Goal: Information Seeking & Learning: Check status

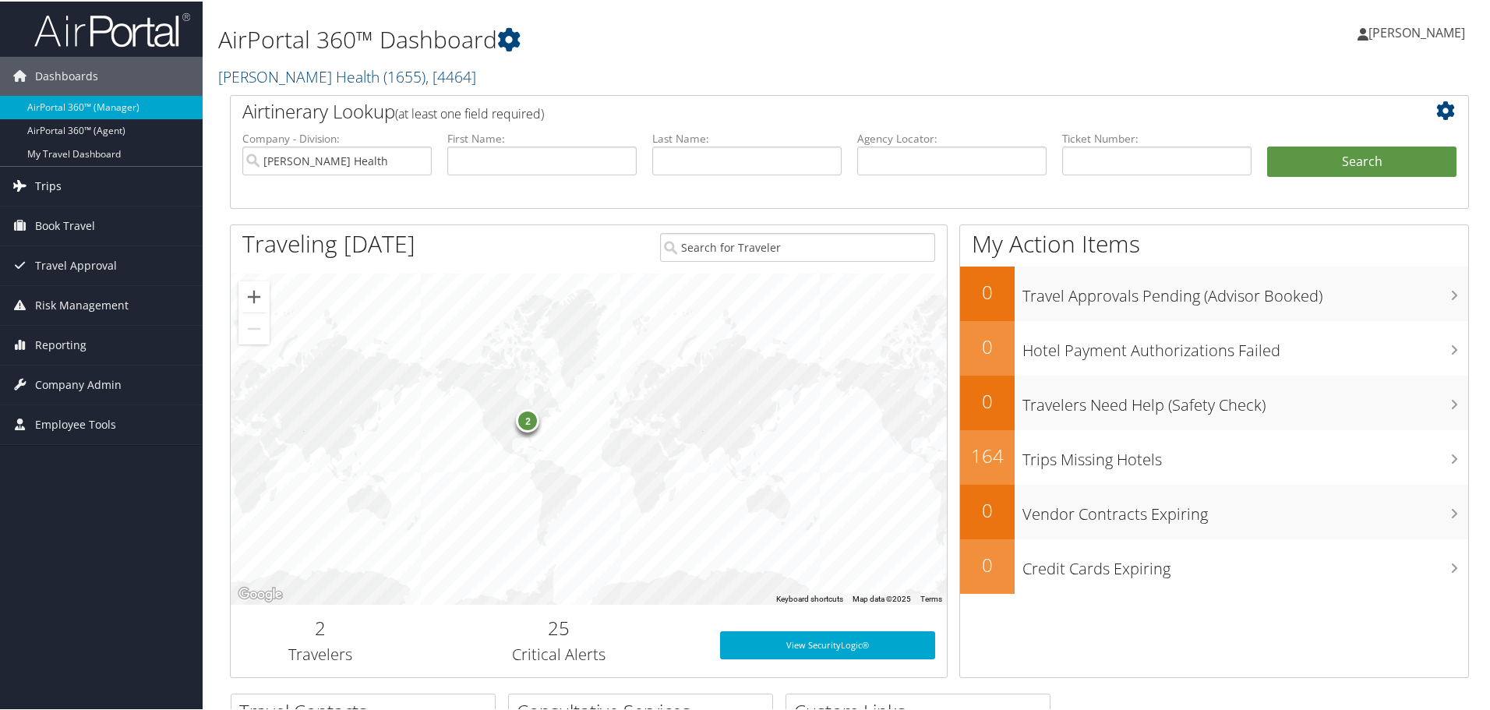
click at [40, 185] on span "Trips" at bounding box center [48, 184] width 26 height 39
click at [79, 191] on link "Trips" at bounding box center [101, 184] width 203 height 39
drag, startPoint x: 71, startPoint y: 187, endPoint x: 64, endPoint y: 191, distance: 8.0
click at [69, 188] on link "Trips" at bounding box center [101, 184] width 203 height 39
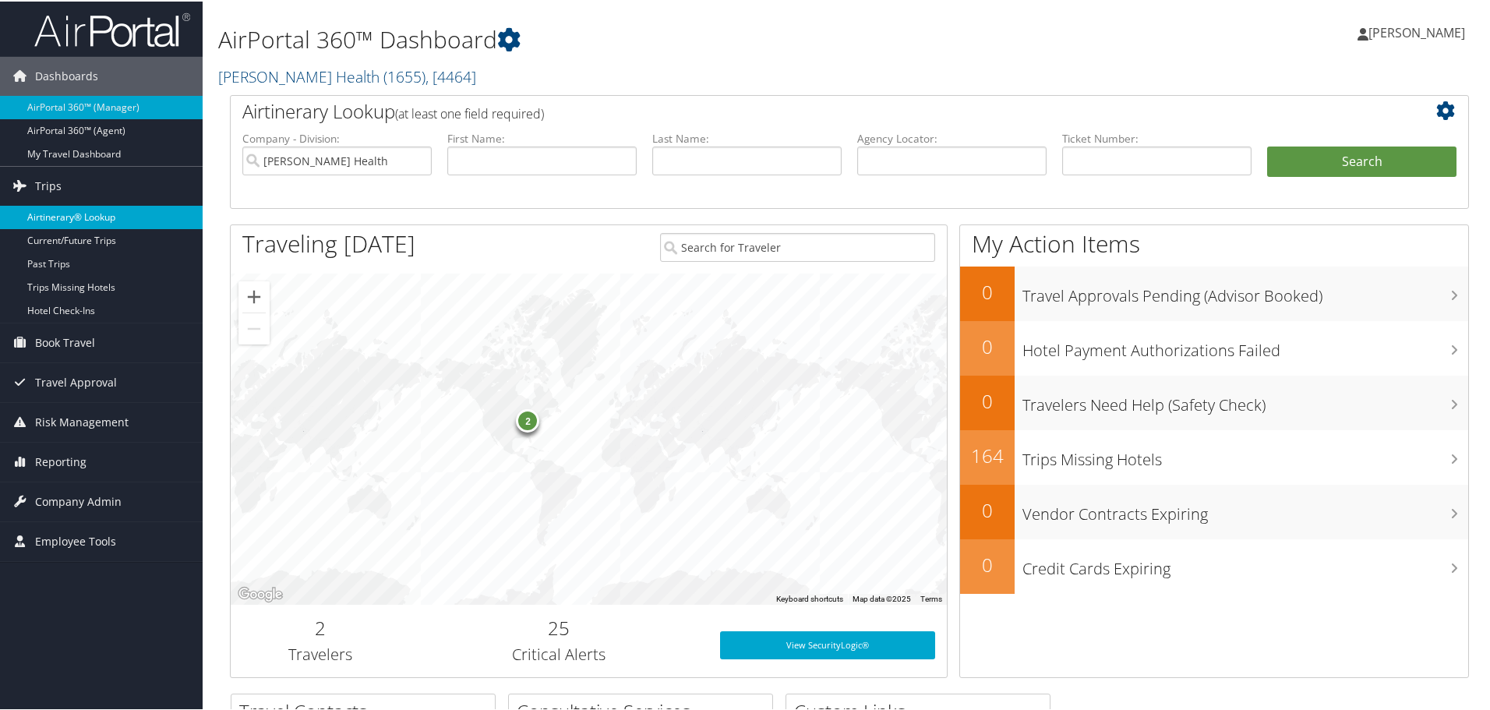
click at [64, 214] on link "Airtinerary® Lookup" at bounding box center [101, 215] width 203 height 23
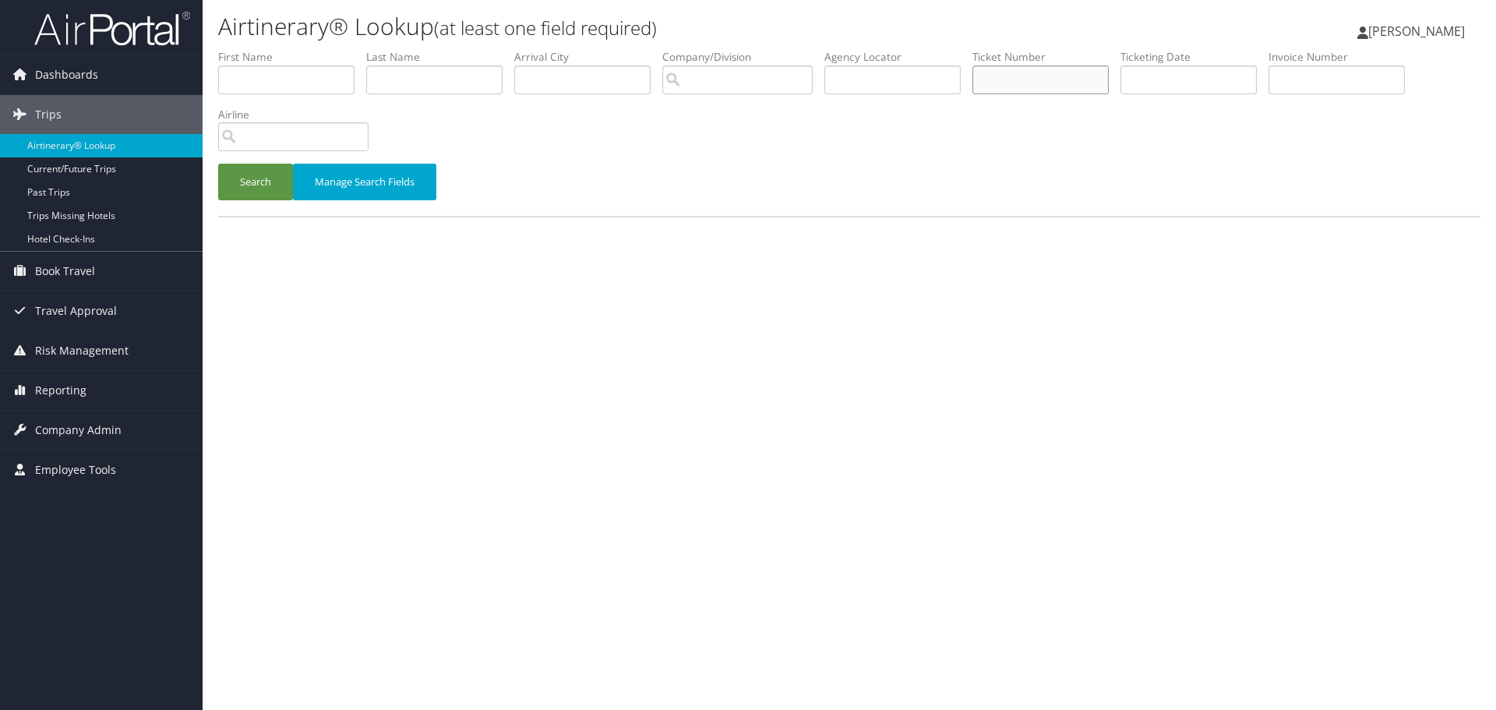
click at [1010, 79] on input "text" at bounding box center [1040, 79] width 136 height 29
paste input "016714552309"
type input "016714552309"
click at [244, 178] on button "Search" at bounding box center [255, 182] width 75 height 37
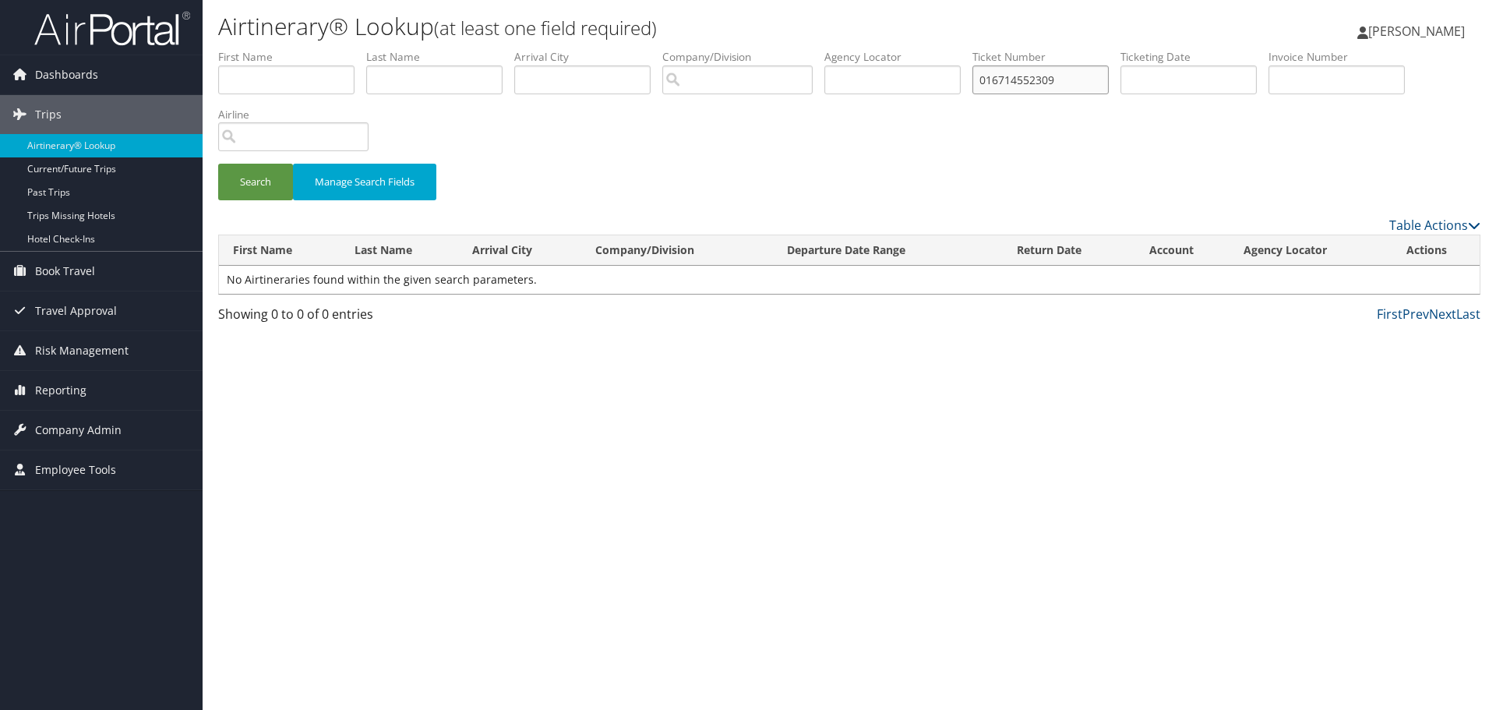
click at [986, 78] on input "016714552309" at bounding box center [1040, 79] width 136 height 29
click at [62, 185] on link "Past Trips" at bounding box center [101, 192] width 203 height 23
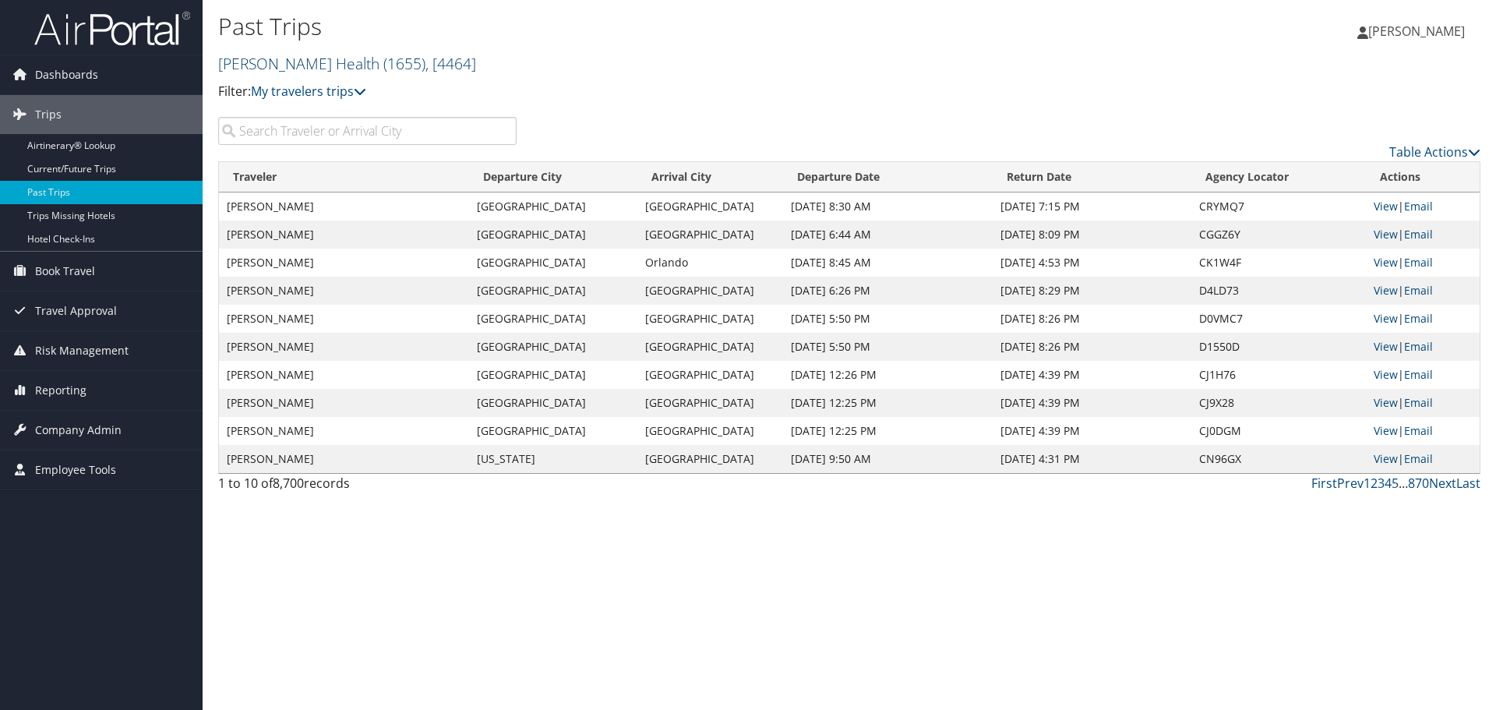
click at [383, 64] on span "( 1655 )" at bounding box center [404, 63] width 42 height 21
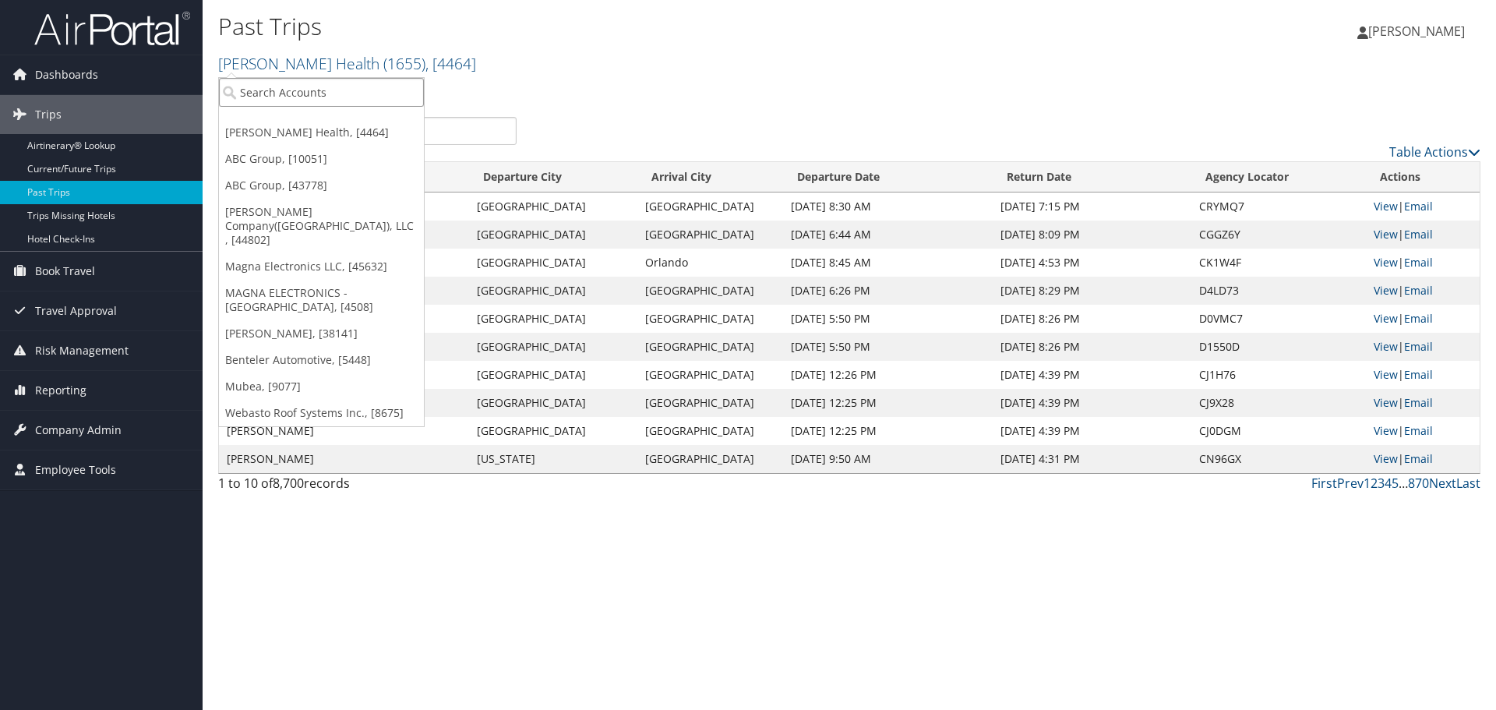
click at [287, 87] on input "search" at bounding box center [321, 92] width 205 height 29
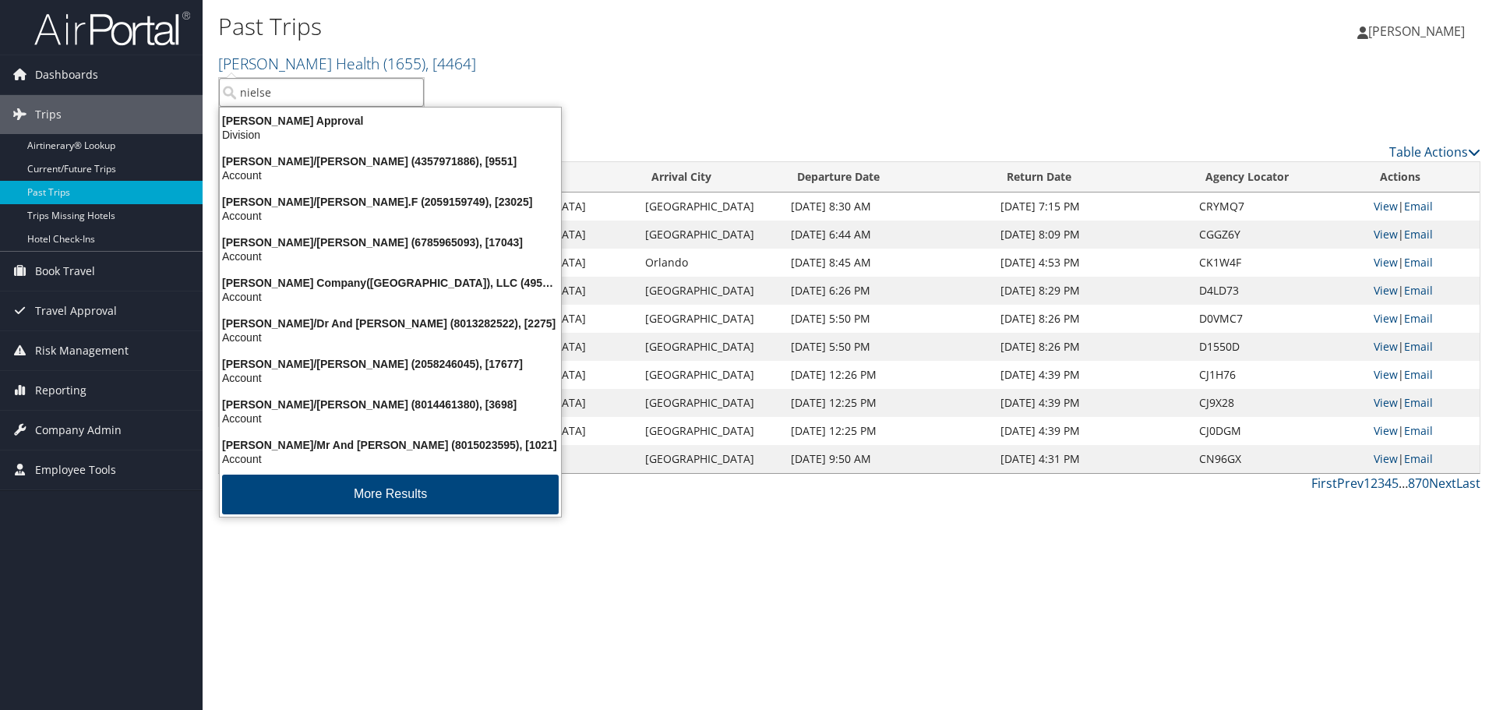
type input "nielsen"
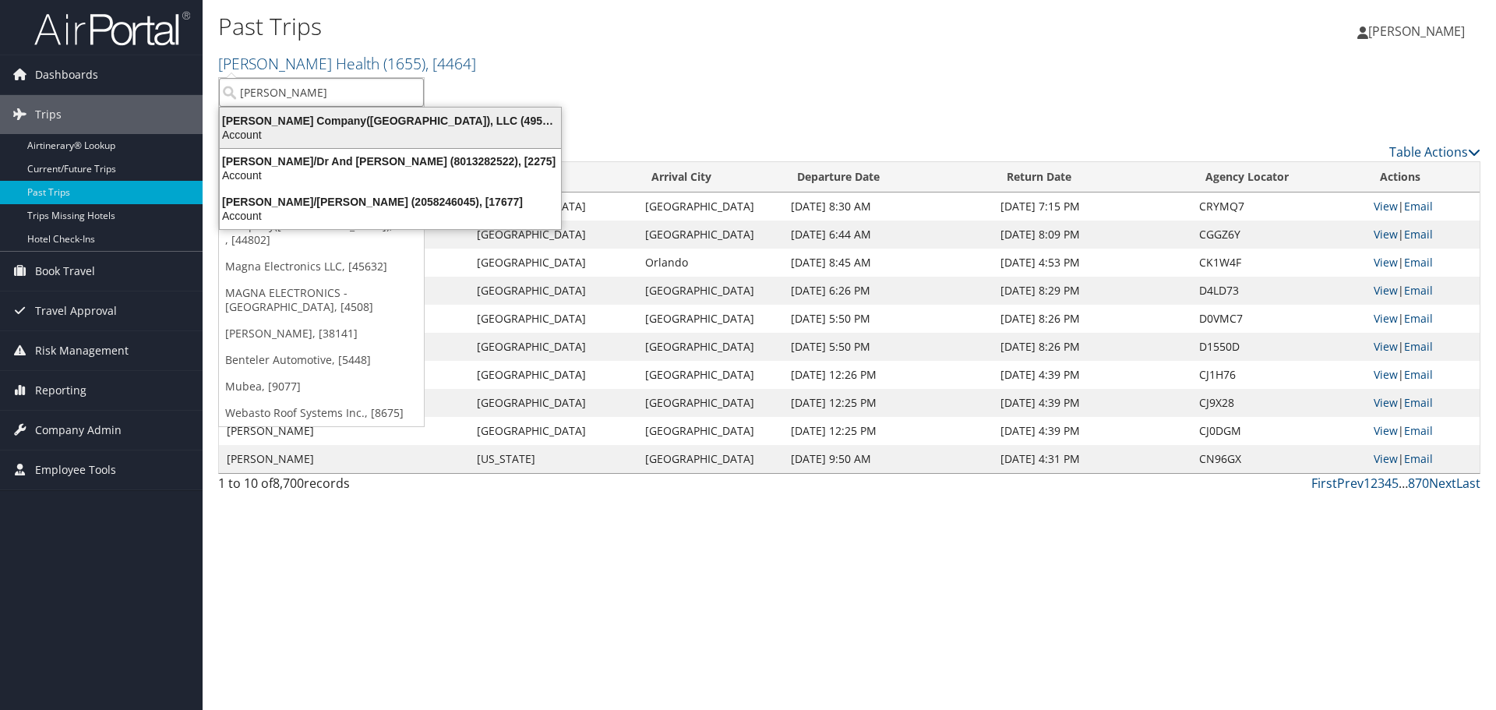
click at [291, 125] on div "Nielsen Company(US), LLC (4954), [44802]" at bounding box center [390, 121] width 360 height 14
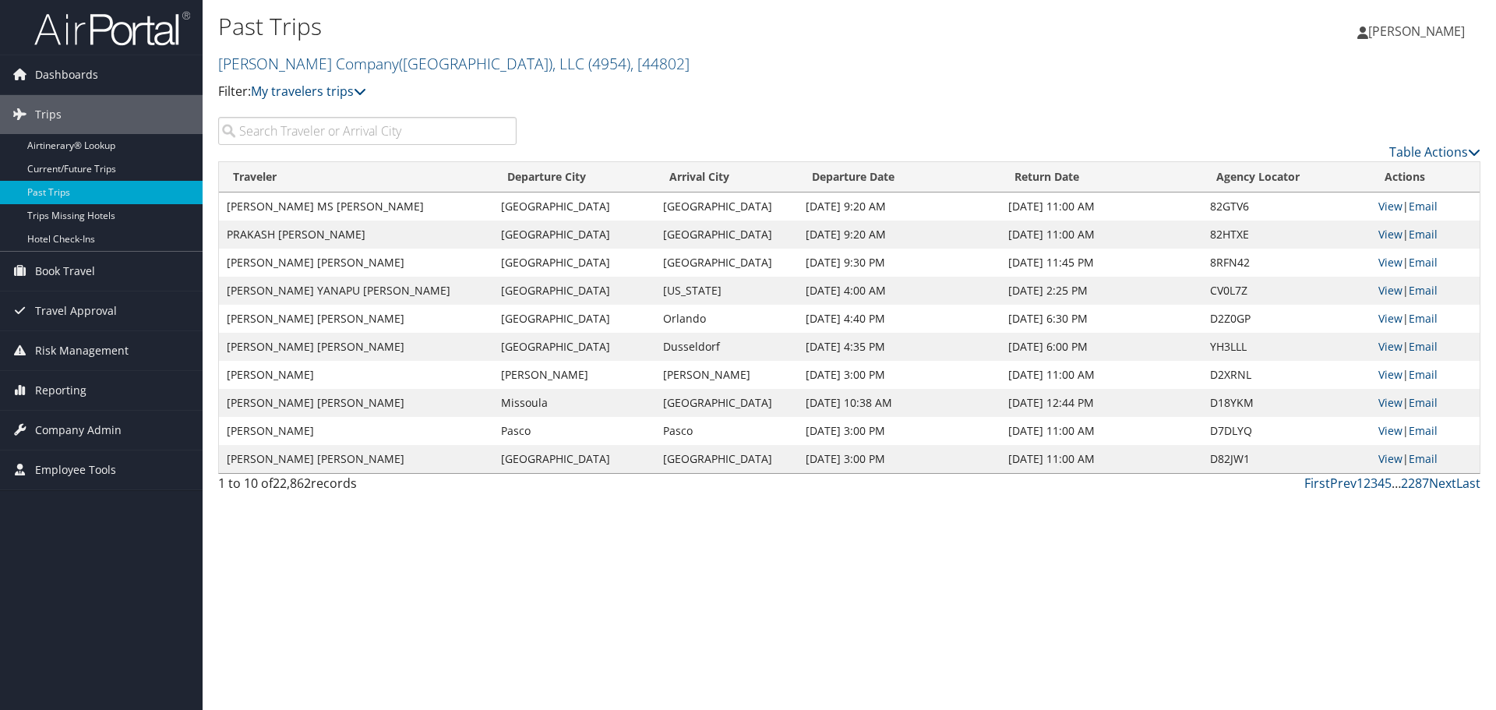
click at [303, 132] on input "search" at bounding box center [367, 131] width 298 height 28
paste input "016714552309"
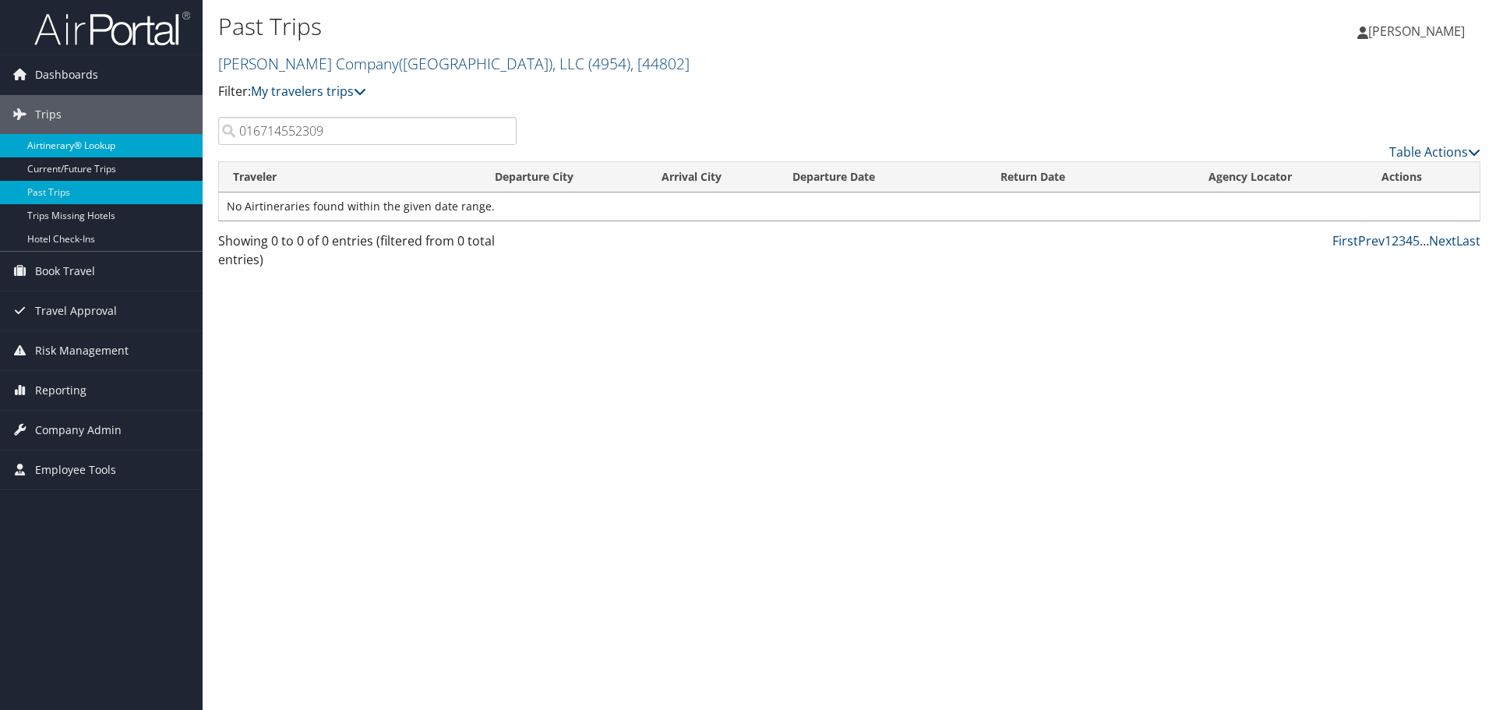
type input "016714552309"
click at [93, 144] on link "Airtinerary® Lookup" at bounding box center [101, 145] width 203 height 23
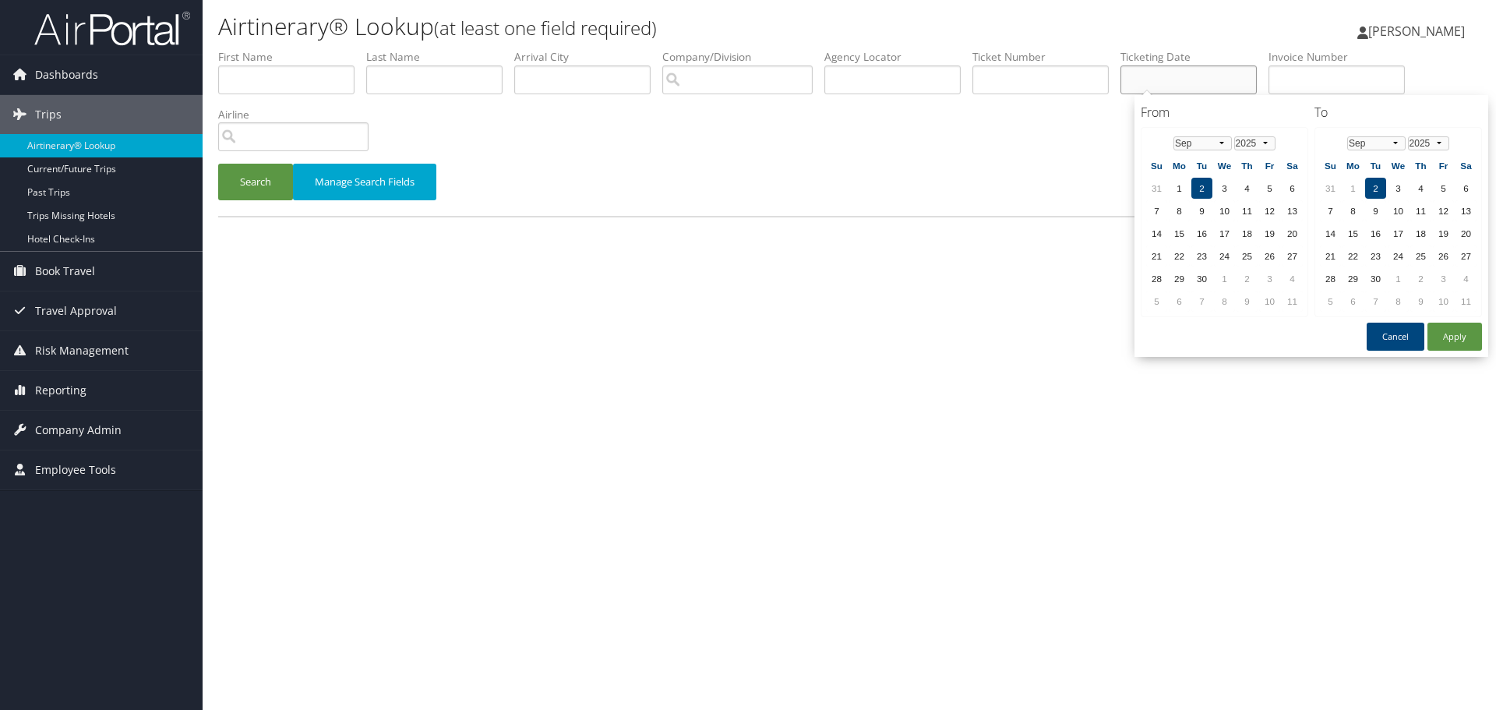
click at [1183, 81] on input "text" at bounding box center [1188, 79] width 136 height 29
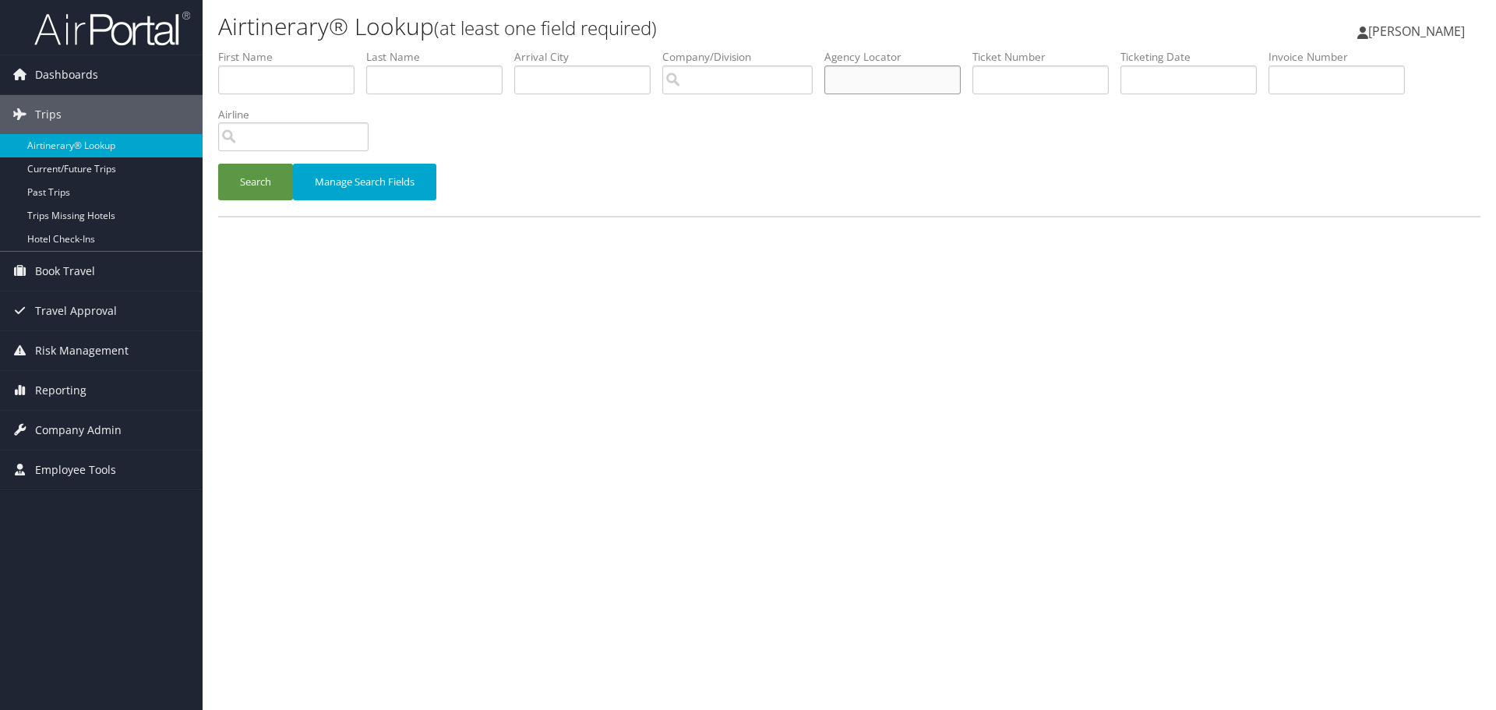
click at [860, 77] on input "text" at bounding box center [892, 79] width 136 height 29
click at [1007, 77] on input "text" at bounding box center [1040, 79] width 136 height 29
paste input "016714552309"
type input "016714552309"
click at [246, 166] on button "Search" at bounding box center [255, 182] width 75 height 37
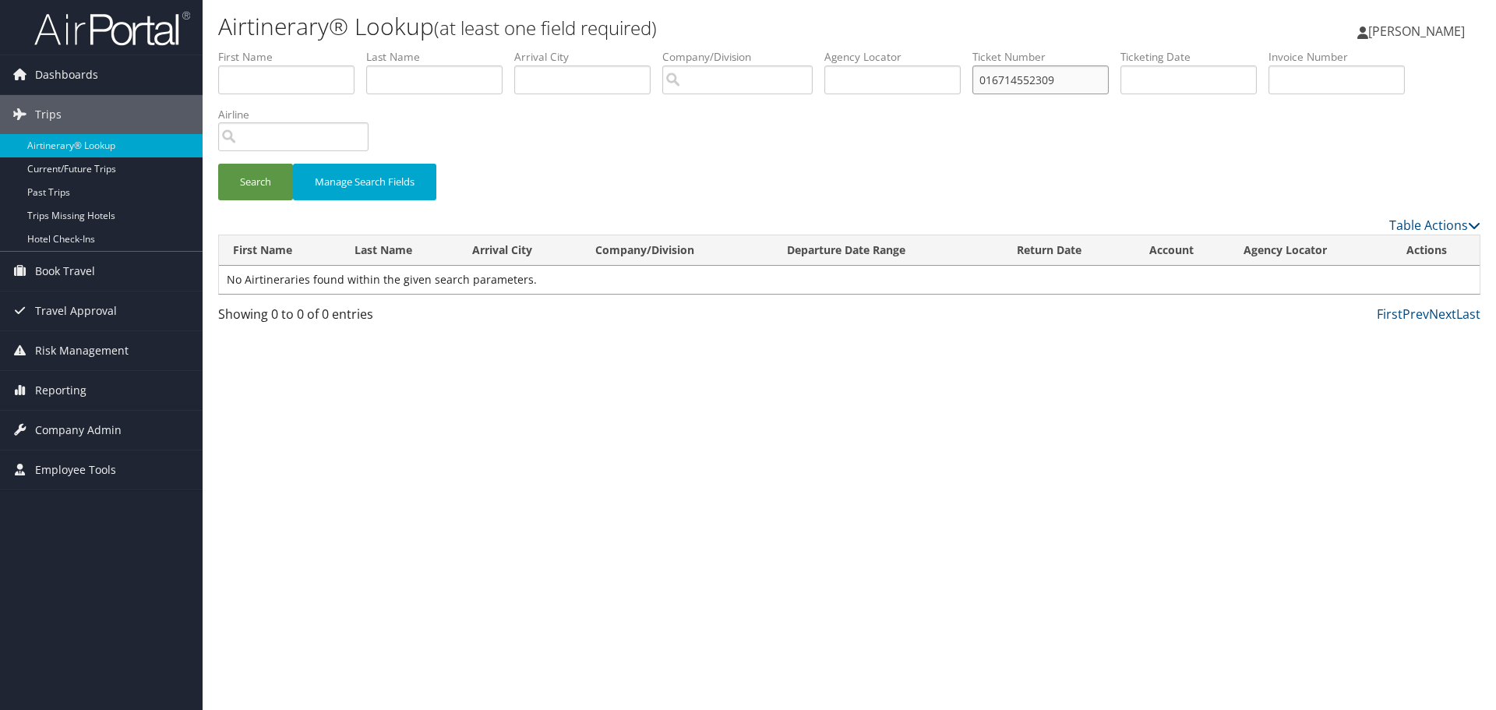
click at [1078, 76] on input "016714552309" at bounding box center [1040, 79] width 136 height 29
type input "0167145523092"
click at [242, 182] on button "Search" at bounding box center [255, 182] width 75 height 37
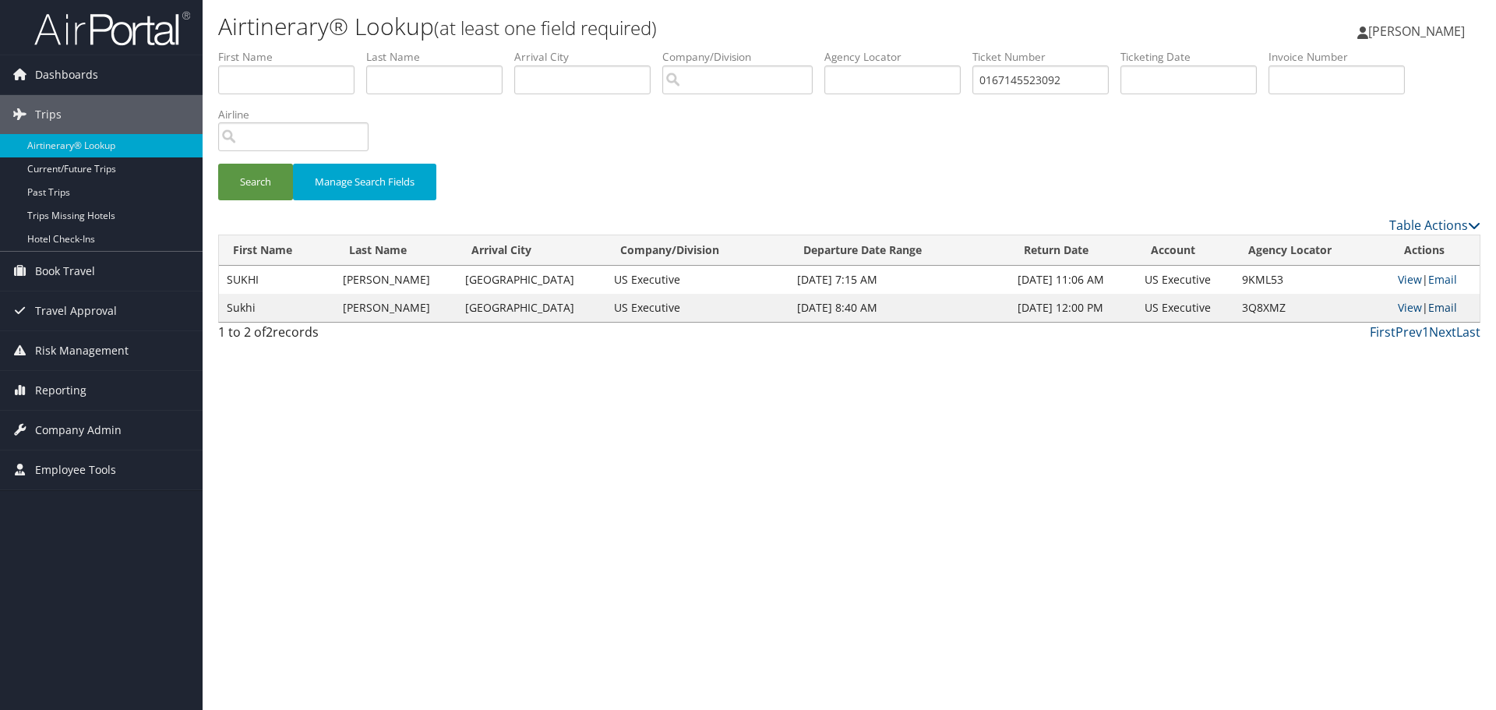
click at [1449, 311] on link "Email" at bounding box center [1442, 307] width 29 height 15
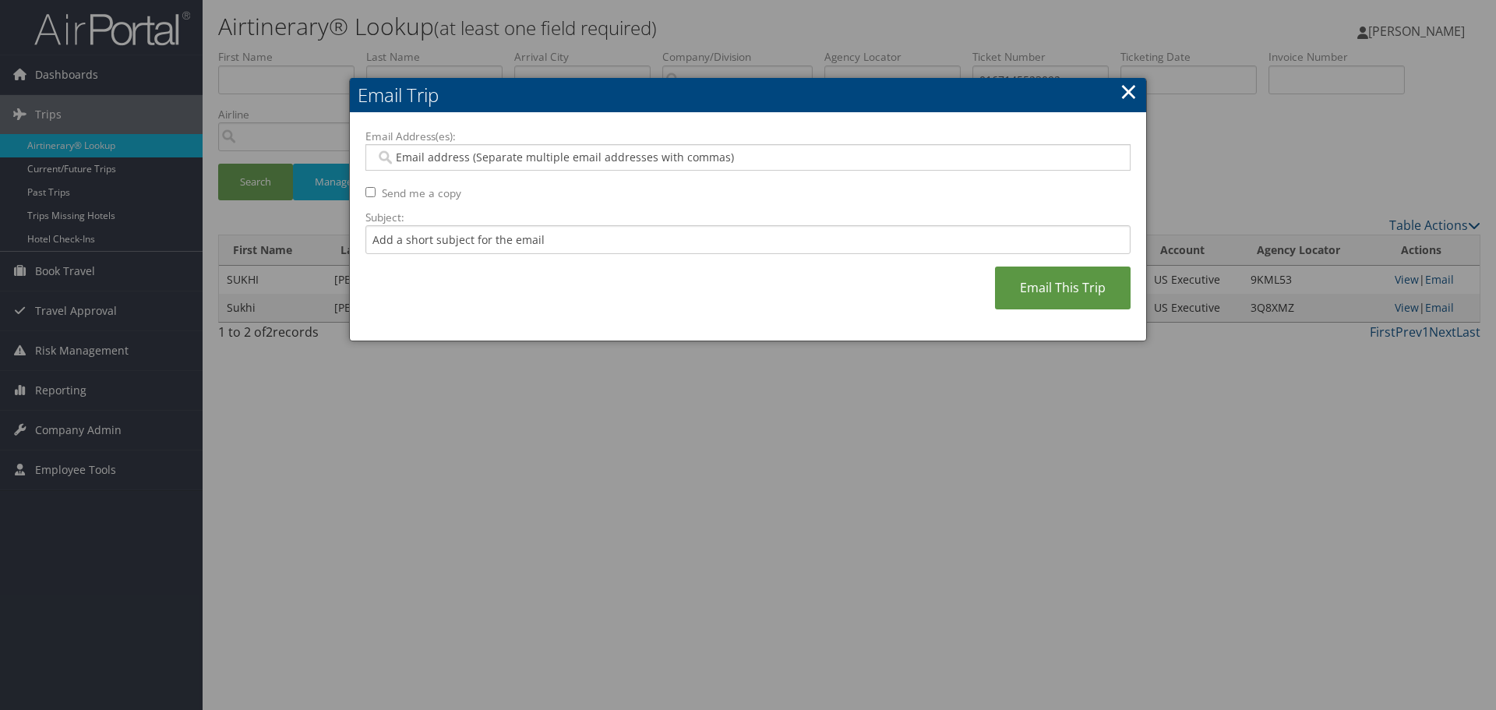
click at [573, 161] on input "Email Address(es):" at bounding box center [748, 158] width 744 height 16
click at [1123, 88] on link "×" at bounding box center [1129, 91] width 18 height 31
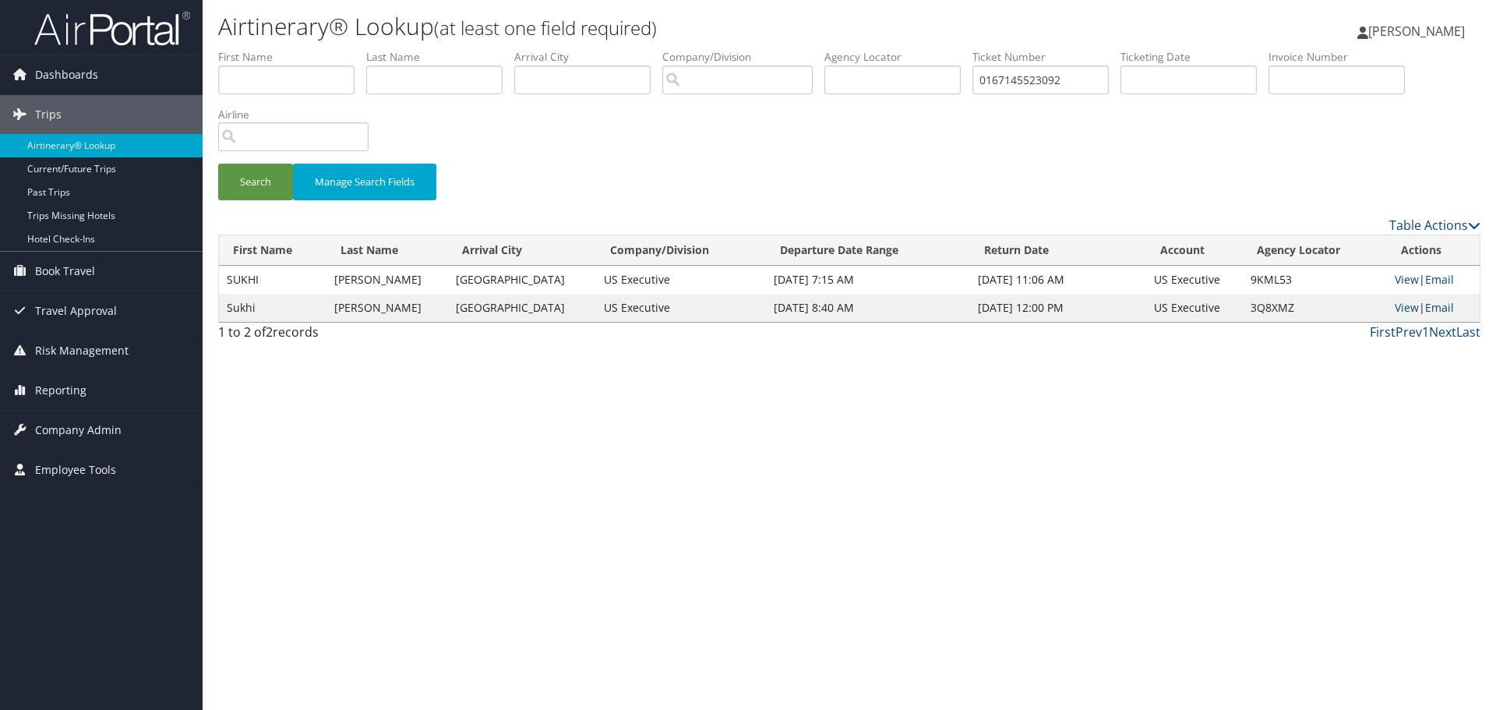
click at [977, 278] on td "Dec 13, 2024 11:06 AM" at bounding box center [1057, 280] width 175 height 28
click at [1404, 279] on link "View" at bounding box center [1407, 279] width 24 height 15
click at [1396, 282] on link "View" at bounding box center [1407, 279] width 24 height 15
click at [1401, 305] on link "View" at bounding box center [1407, 307] width 24 height 15
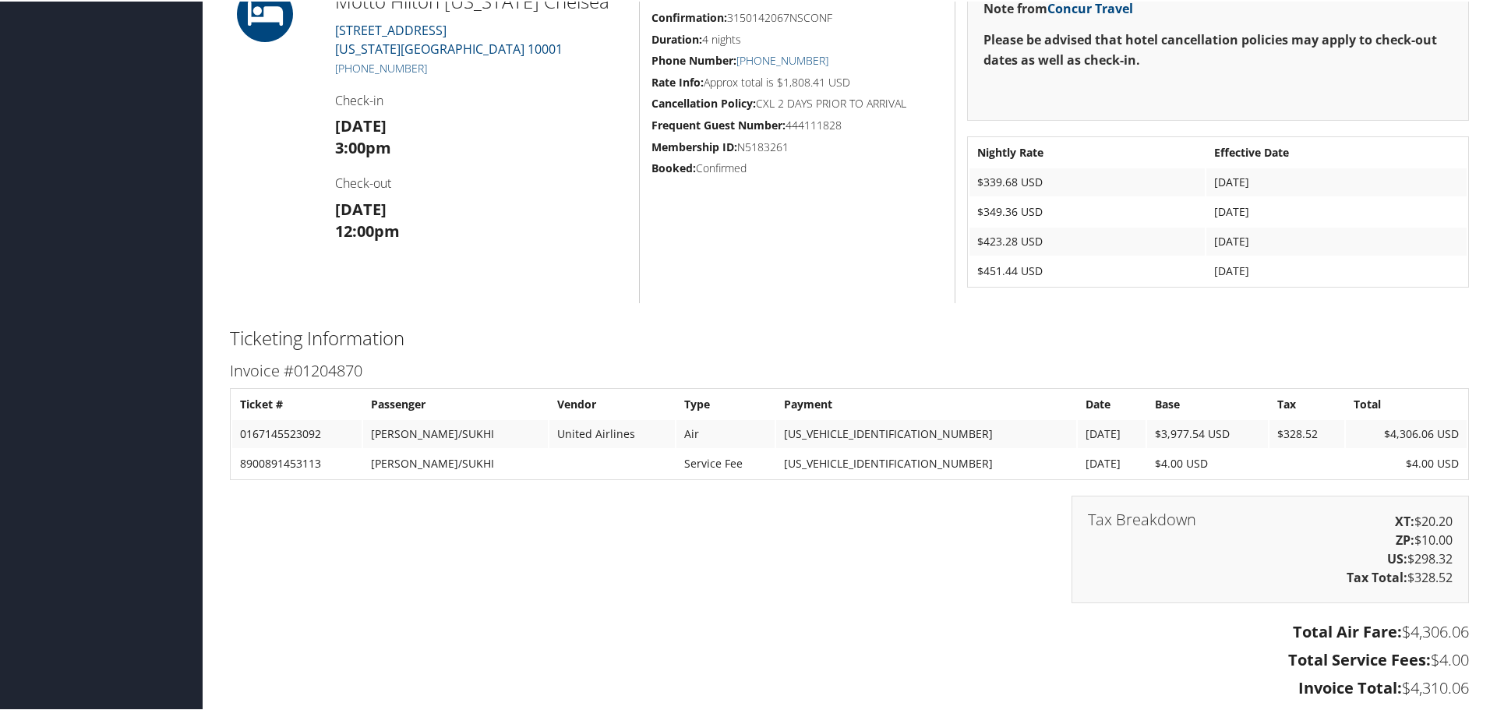
scroll to position [390, 0]
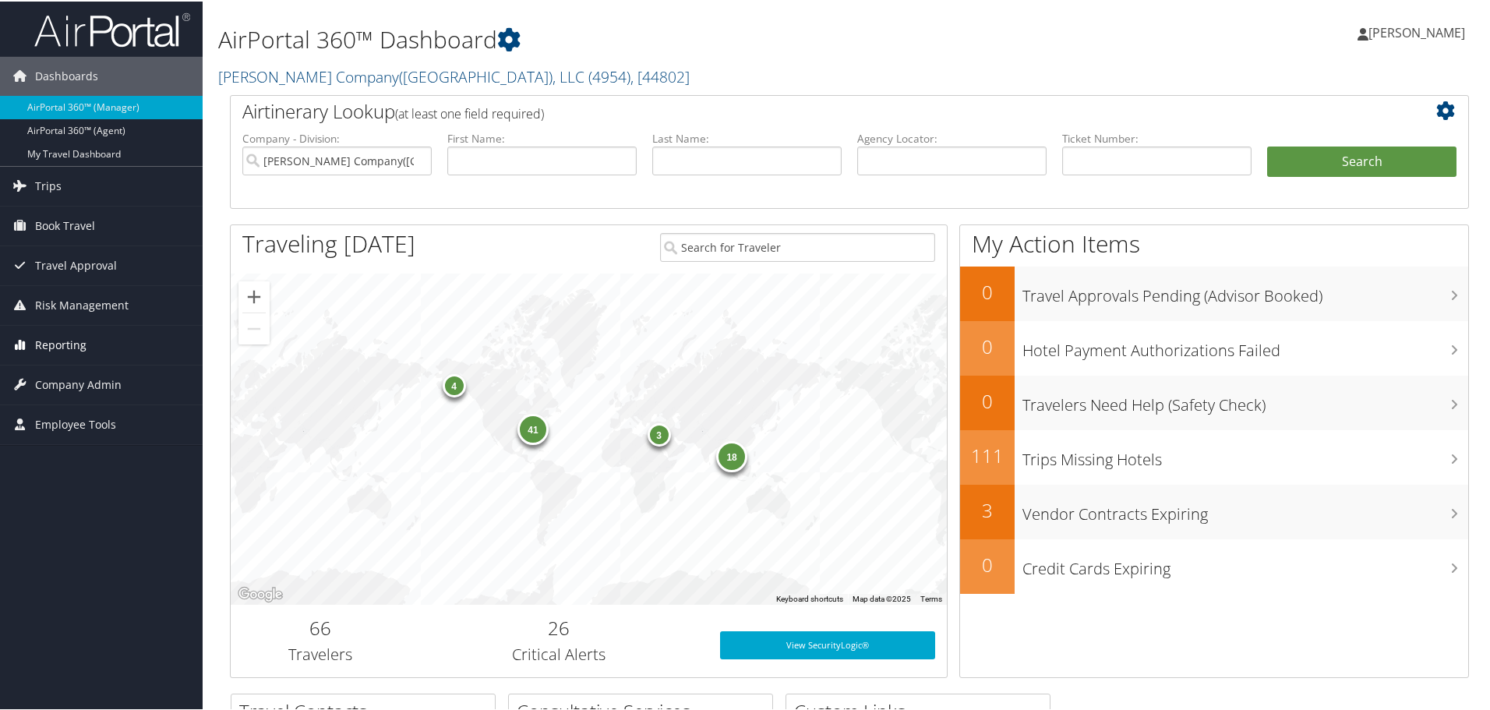
click at [65, 340] on span "Reporting" at bounding box center [60, 343] width 51 height 39
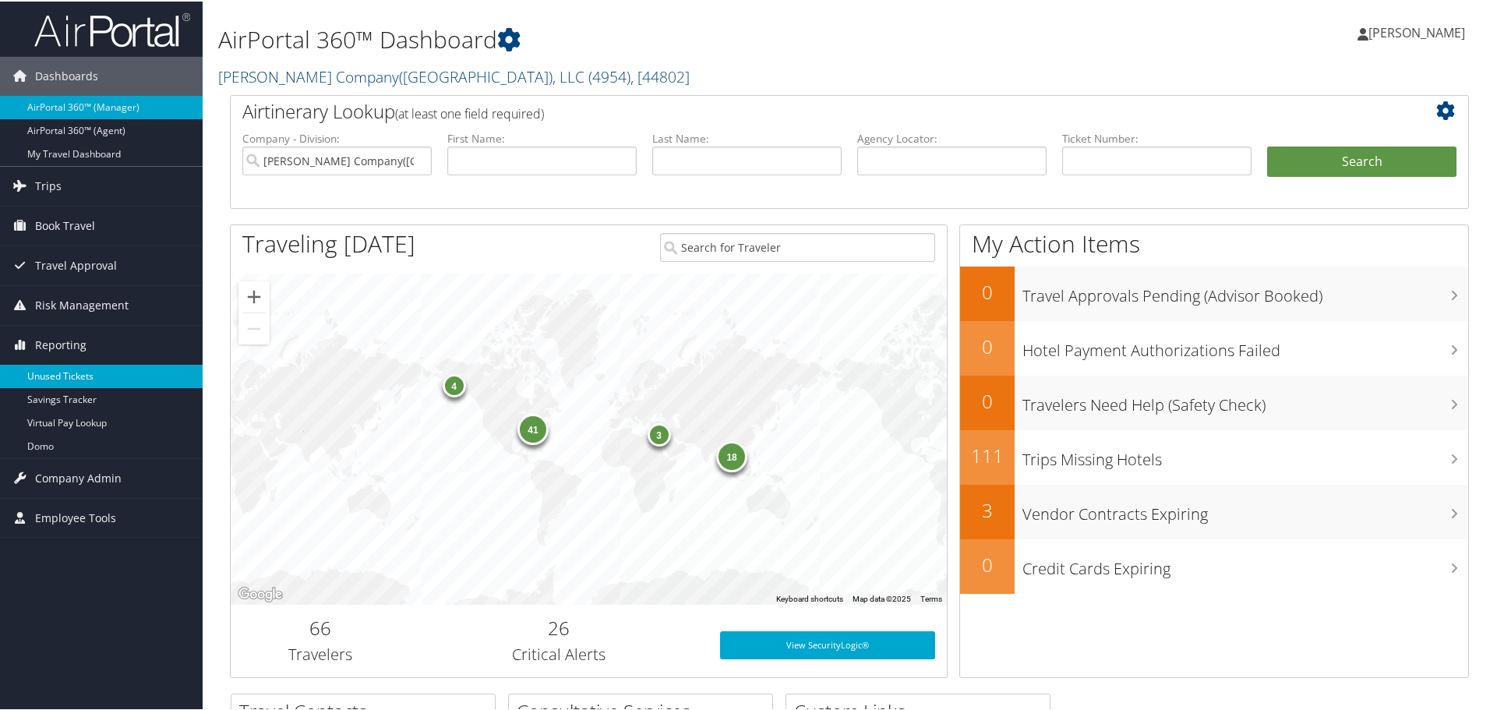
click at [58, 374] on link "Unused Tickets" at bounding box center [101, 374] width 203 height 23
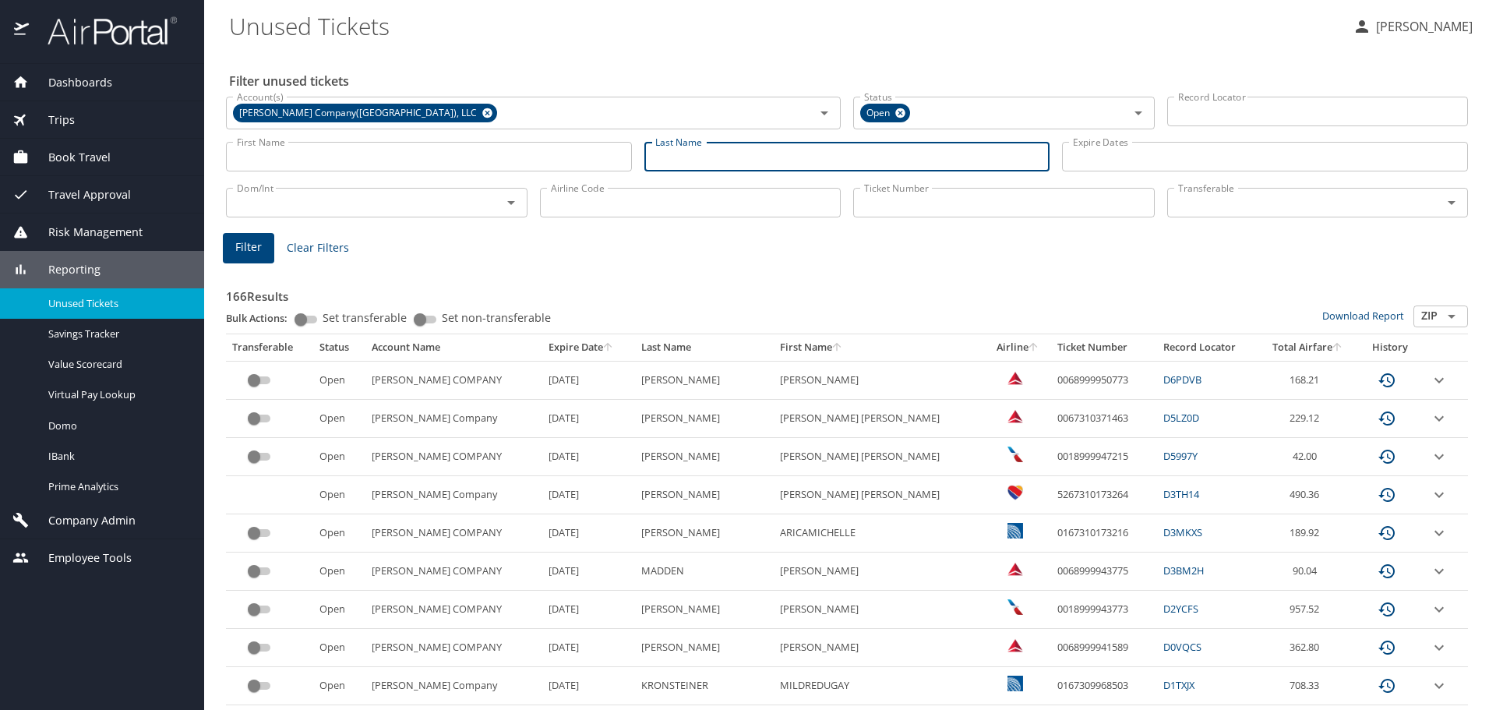
click at [680, 152] on input "Last Name" at bounding box center [847, 157] width 406 height 30
type input "nagesh"
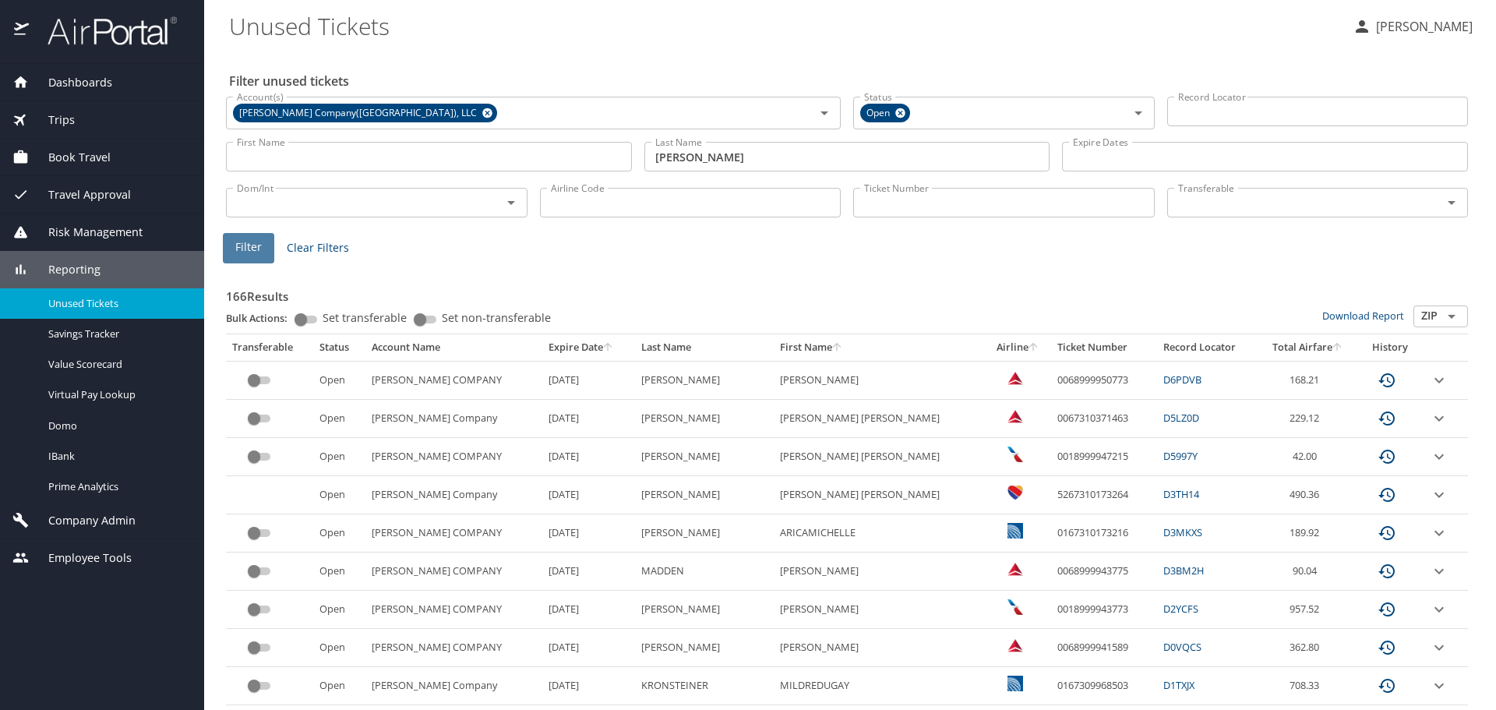
click at [243, 241] on span "Filter" at bounding box center [248, 247] width 26 height 19
